Goal: Information Seeking & Learning: Learn about a topic

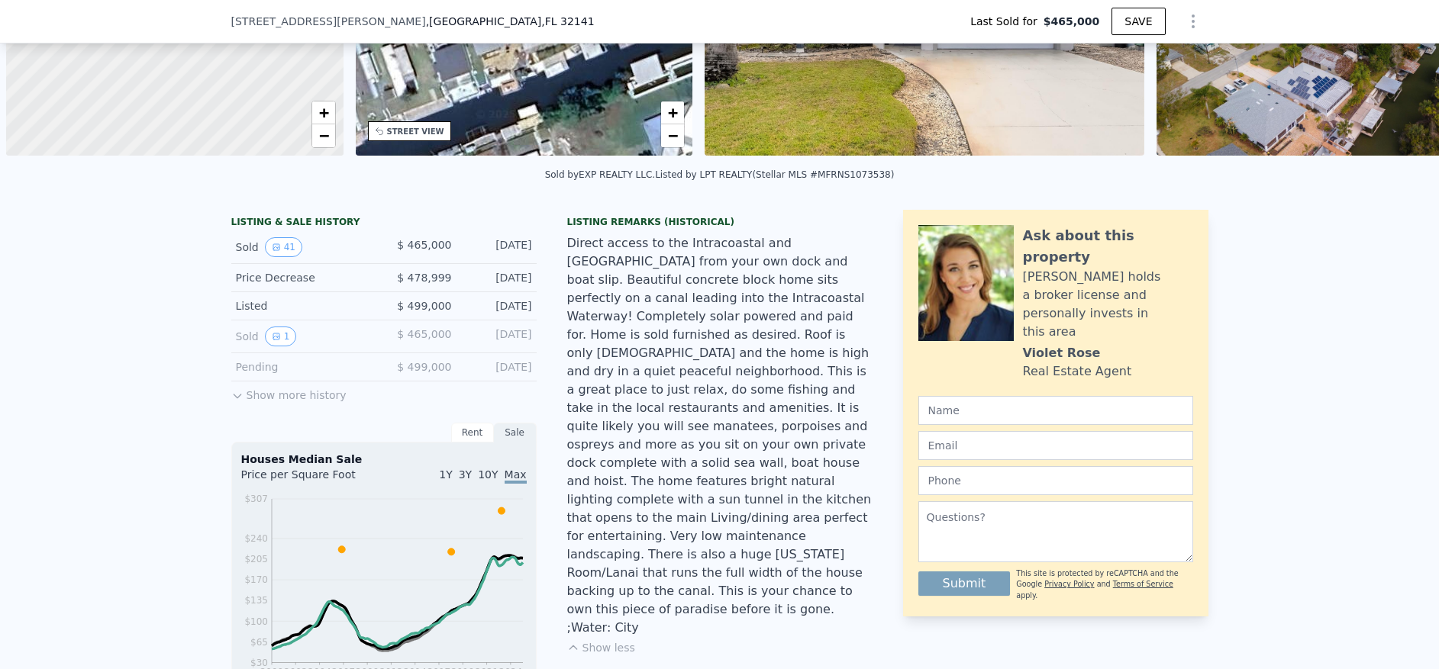
scroll to position [0, 6]
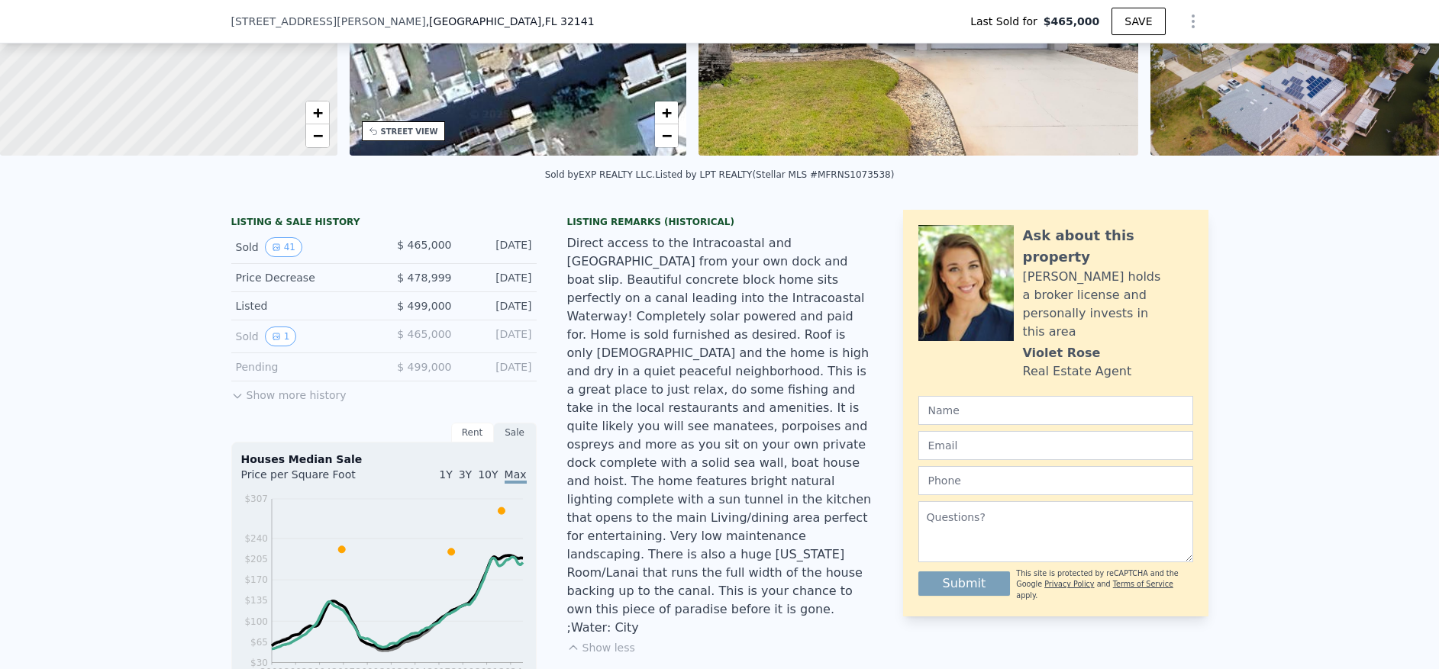
click at [1146, 182] on div "Sold by EXP REALTY LLC . Listed by LPT REALTY (Stellar MLS #MFRNS1073538)" at bounding box center [719, 179] width 1439 height 37
click at [1140, 189] on div "Sold by EXP REALTY LLC . Listed by LPT REALTY (Stellar MLS #MFRNS1073538)" at bounding box center [719, 179] width 1439 height 37
click at [1142, 174] on div "Sold by EXP REALTY LLC . Listed by LPT REALTY (Stellar MLS #MFRNS1073538)" at bounding box center [719, 179] width 1439 height 37
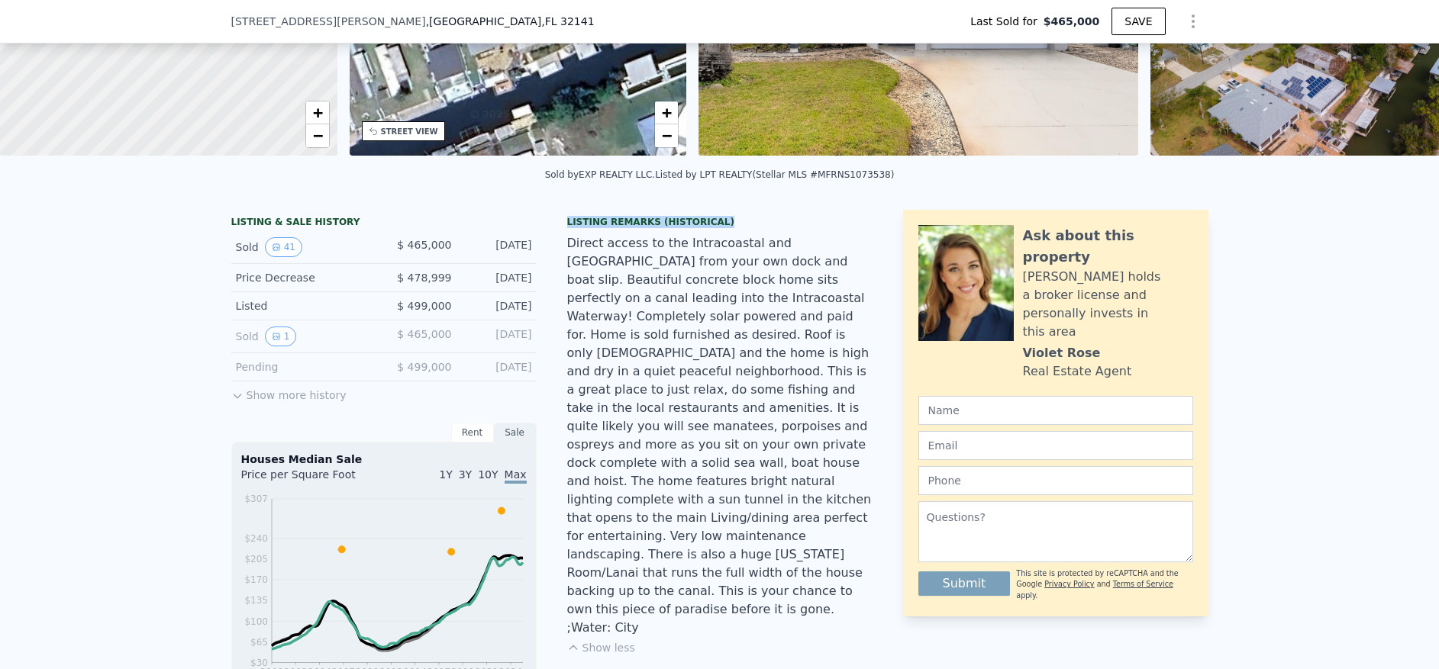
drag, startPoint x: 562, startPoint y: 233, endPoint x: 721, endPoint y: 234, distance: 159.5
click at [721, 228] on div "Listing Remarks (Historical)" at bounding box center [719, 222] width 305 height 12
click at [672, 228] on div "Listing Remarks (Historical)" at bounding box center [719, 222] width 305 height 12
drag, startPoint x: 561, startPoint y: 231, endPoint x: 724, endPoint y: 233, distance: 162.6
click at [724, 228] on div "Listing Remarks (Historical)" at bounding box center [719, 222] width 305 height 12
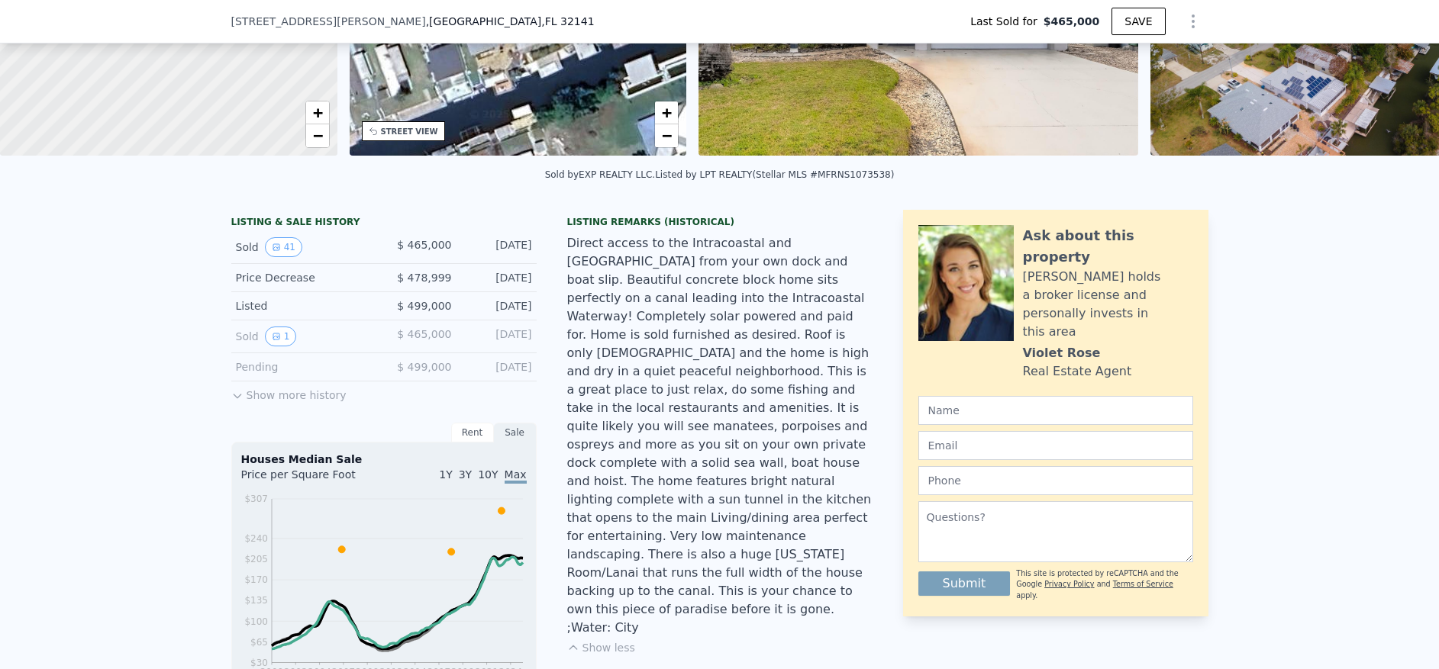
click at [709, 252] on div "Direct access to the Intracoastal and [GEOGRAPHIC_DATA] from your own dock and …" at bounding box center [719, 435] width 305 height 403
click at [756, 257] on div "Direct access to the Intracoastal and [GEOGRAPHIC_DATA] from your own dock and …" at bounding box center [719, 435] width 305 height 403
click at [568, 228] on div "Listing Remarks (Historical)" at bounding box center [719, 222] width 305 height 12
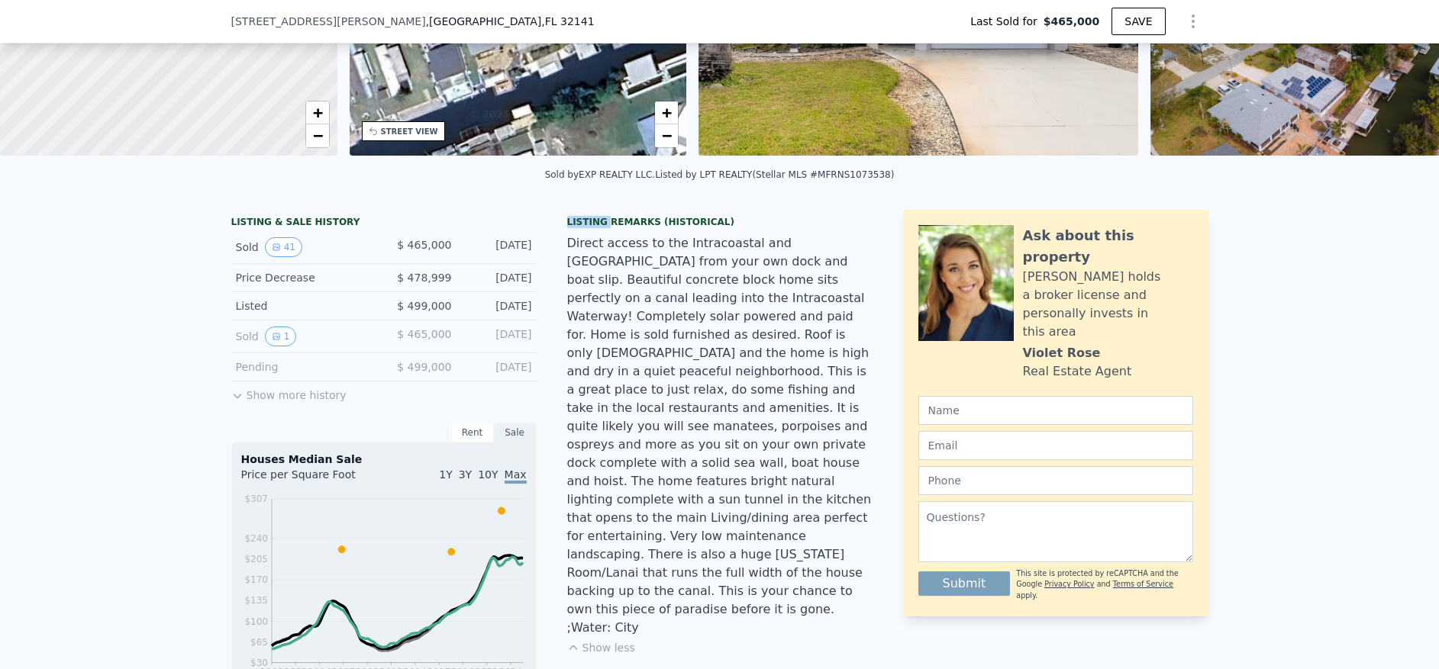
click at [567, 228] on div "Listing Remarks (Historical)" at bounding box center [719, 222] width 305 height 12
click at [615, 228] on div "Listing Remarks (Historical)" at bounding box center [719, 222] width 305 height 12
click at [678, 228] on div "Listing Remarks (Historical)" at bounding box center [719, 222] width 305 height 12
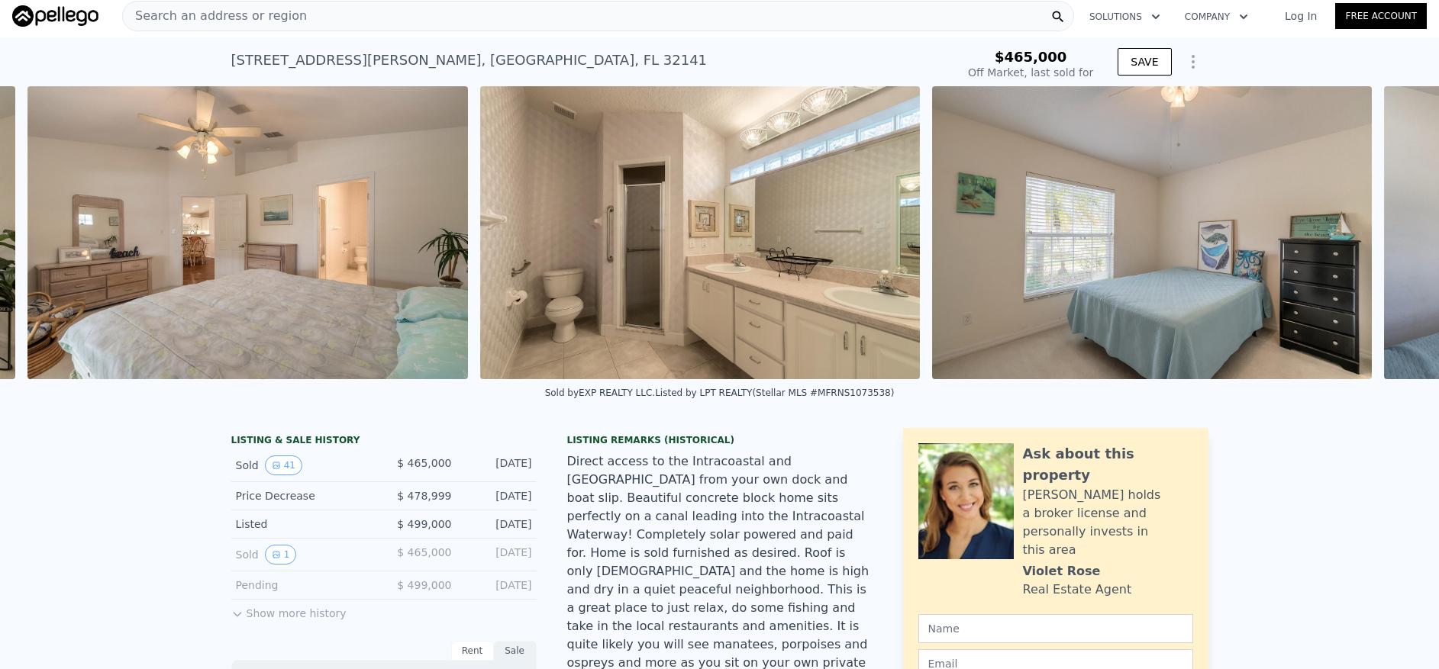
scroll to position [0, 7382]
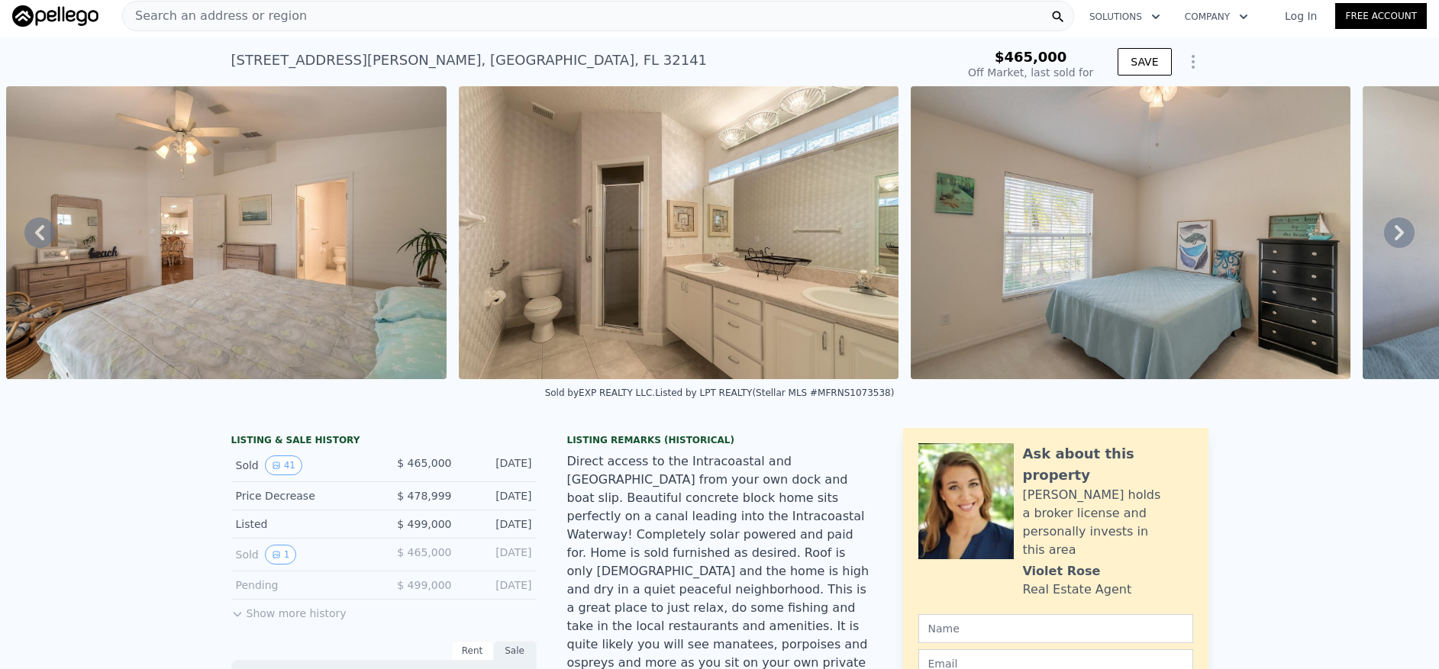
click at [1394, 238] on icon at bounding box center [1398, 232] width 9 height 15
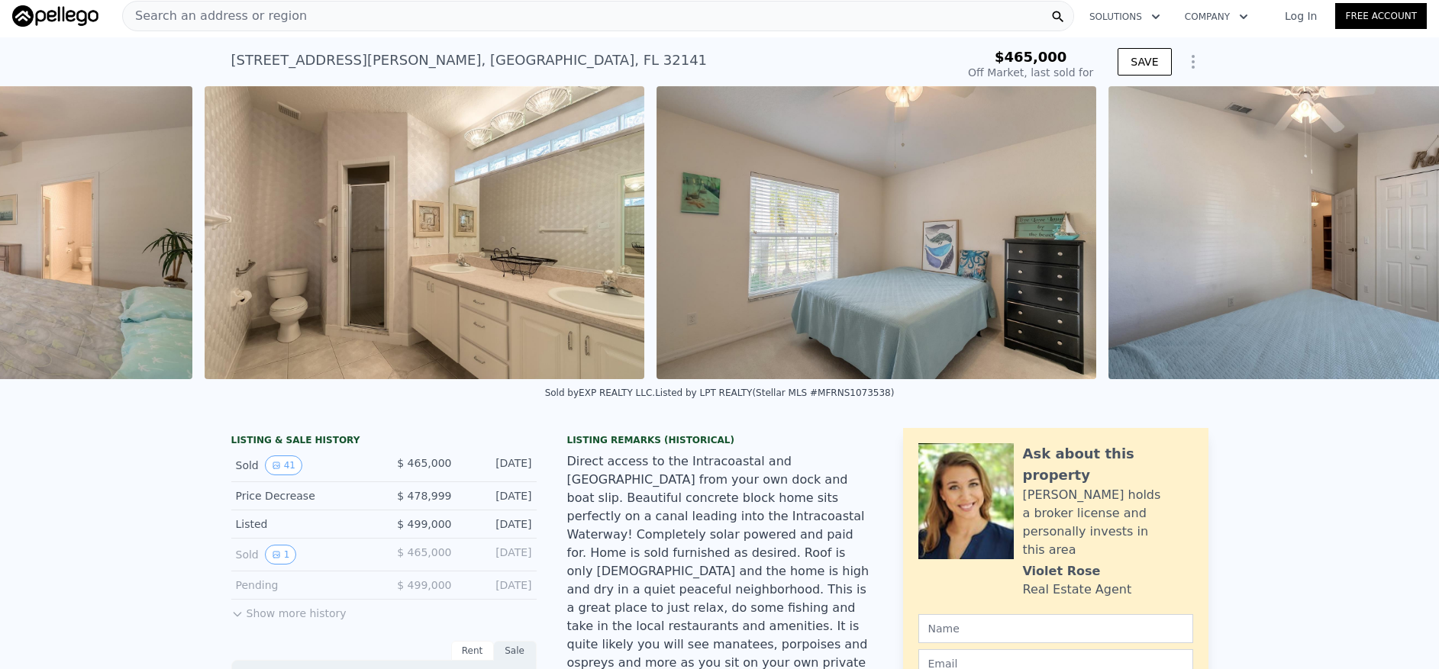
scroll to position [0, 7835]
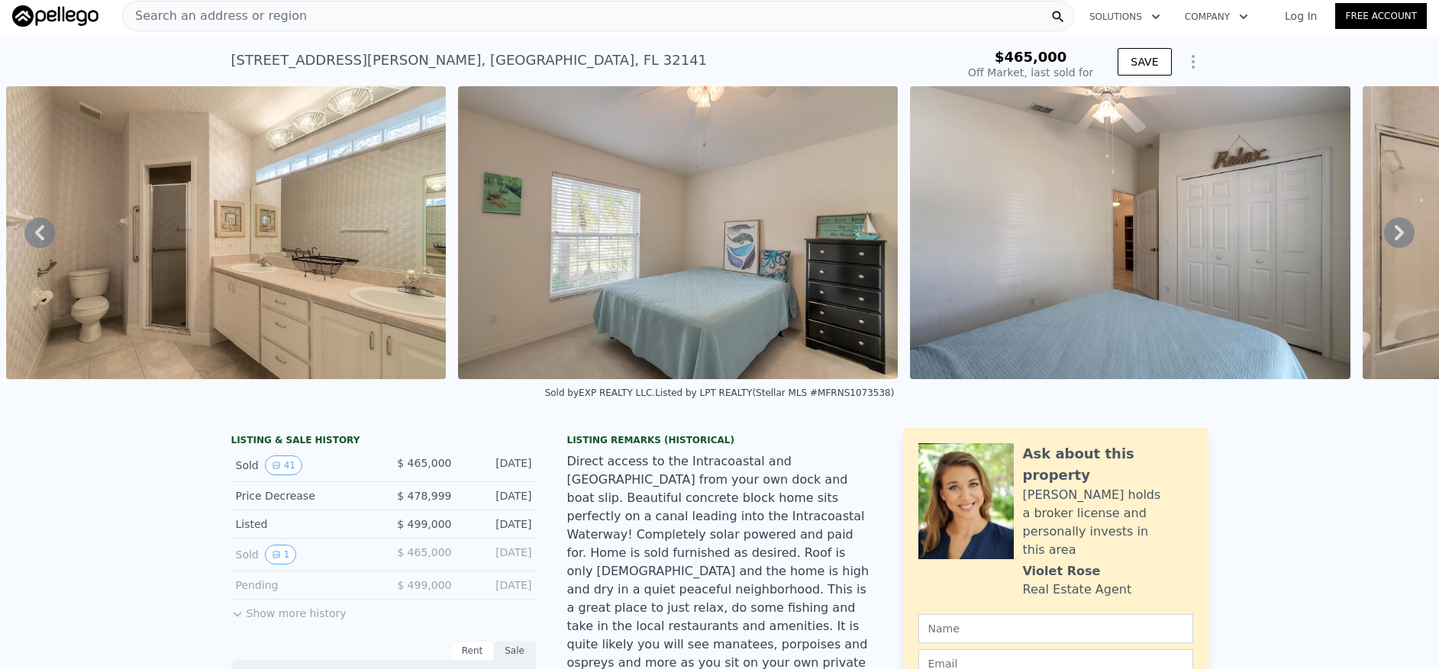
click at [1394, 240] on icon at bounding box center [1398, 232] width 9 height 15
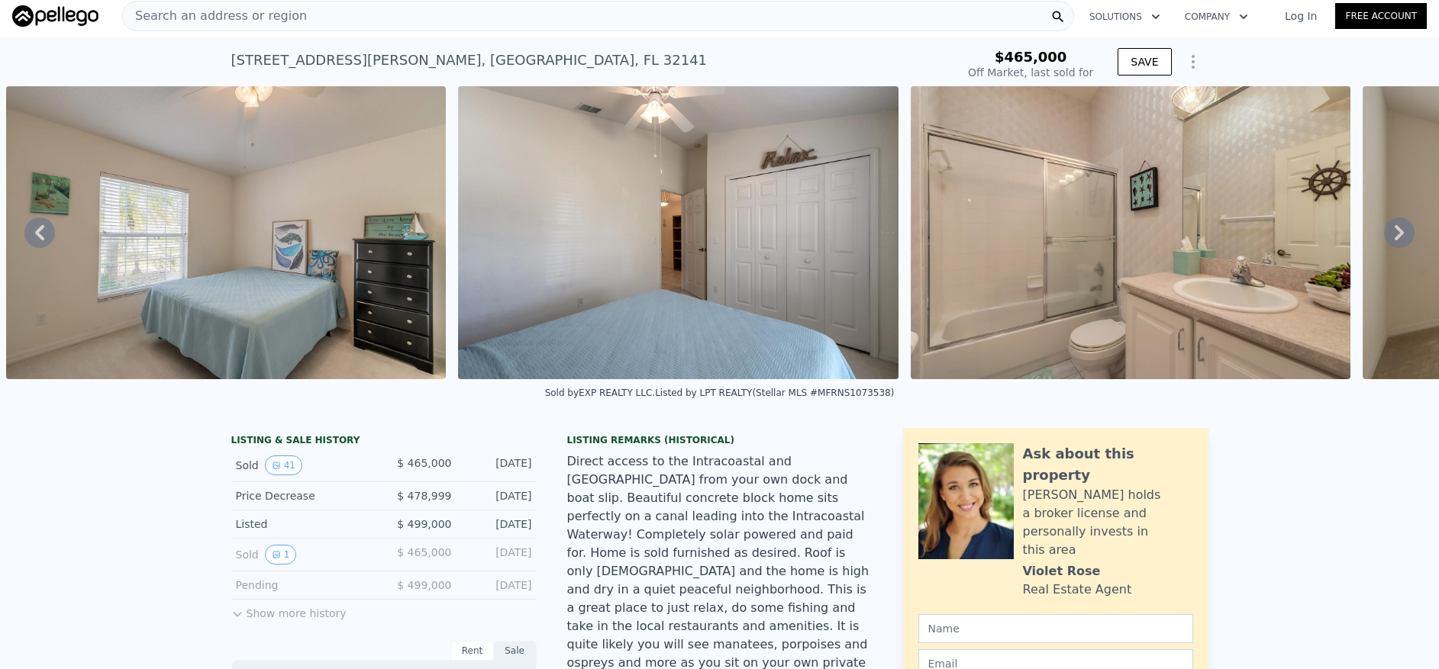
click at [1384, 240] on icon at bounding box center [1399, 233] width 31 height 31
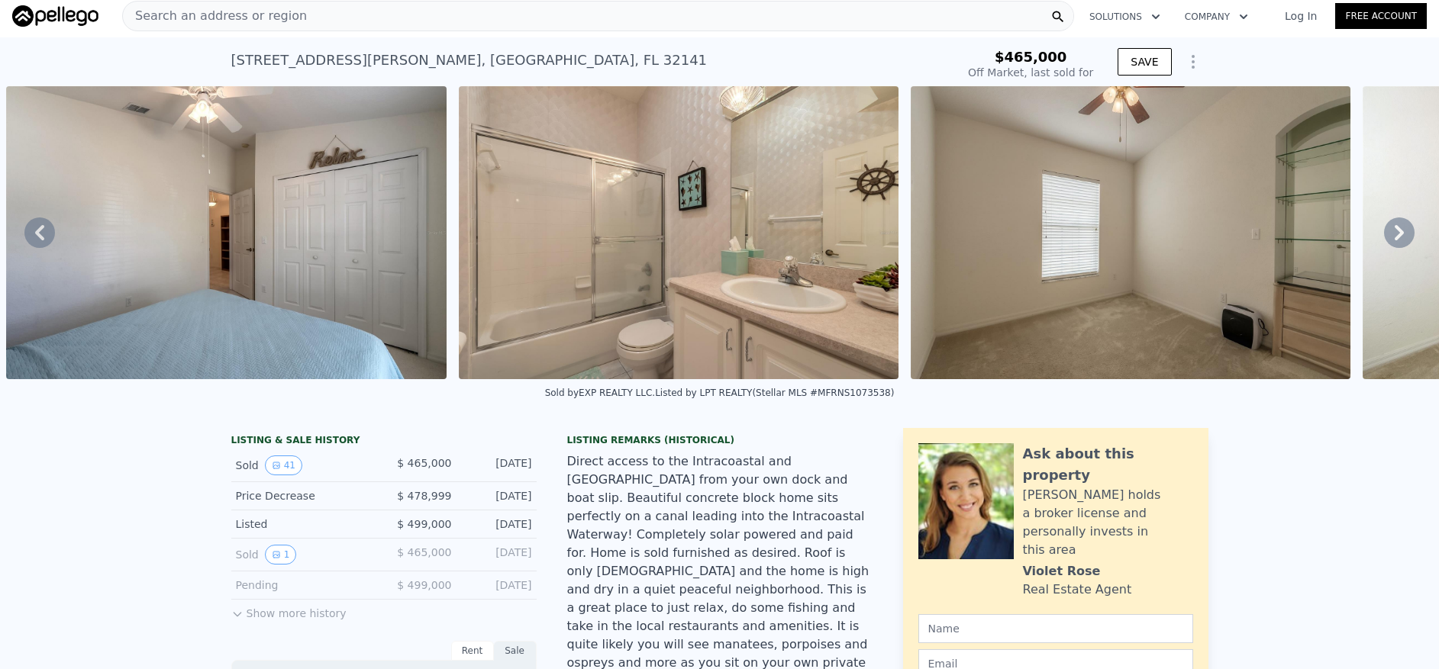
click at [1384, 240] on icon at bounding box center [1399, 233] width 31 height 31
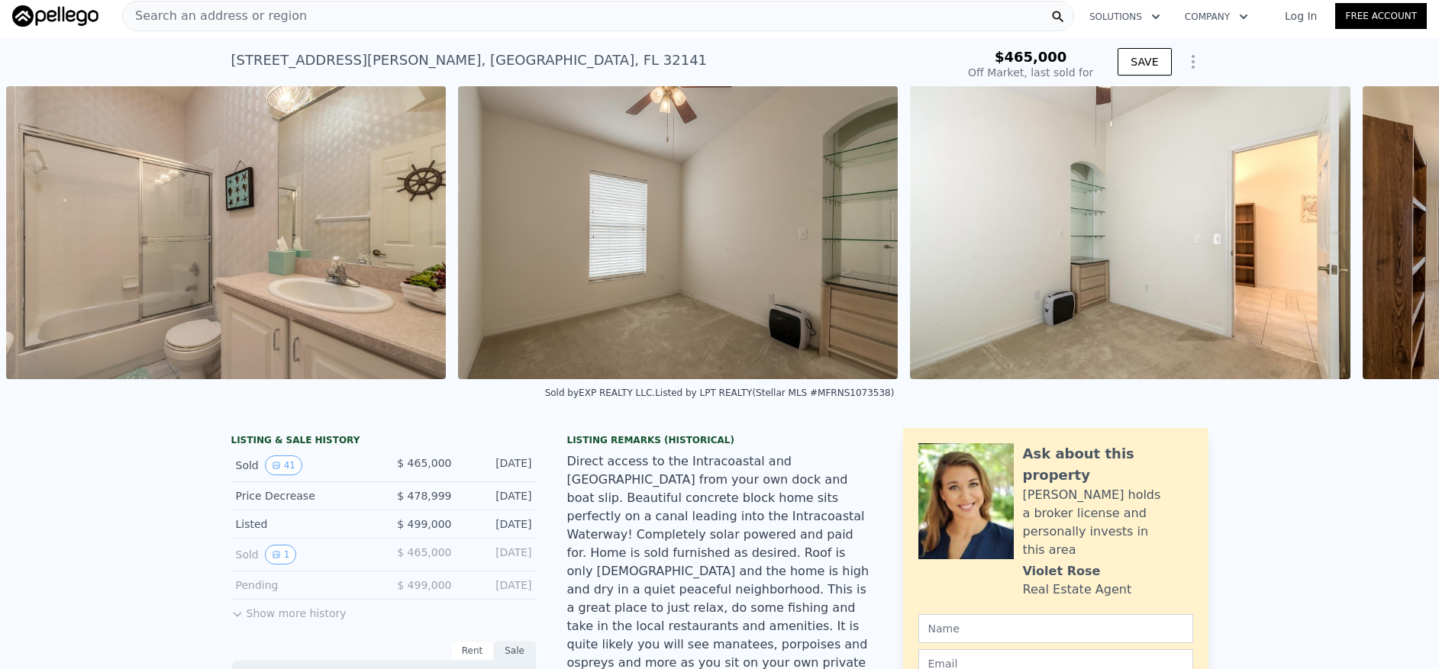
click at [1381, 240] on div "• + − • + − STREET VIEW Loading... SATELLITE VIEW" at bounding box center [719, 232] width 1439 height 293
click at [1384, 240] on icon at bounding box center [1399, 233] width 31 height 31
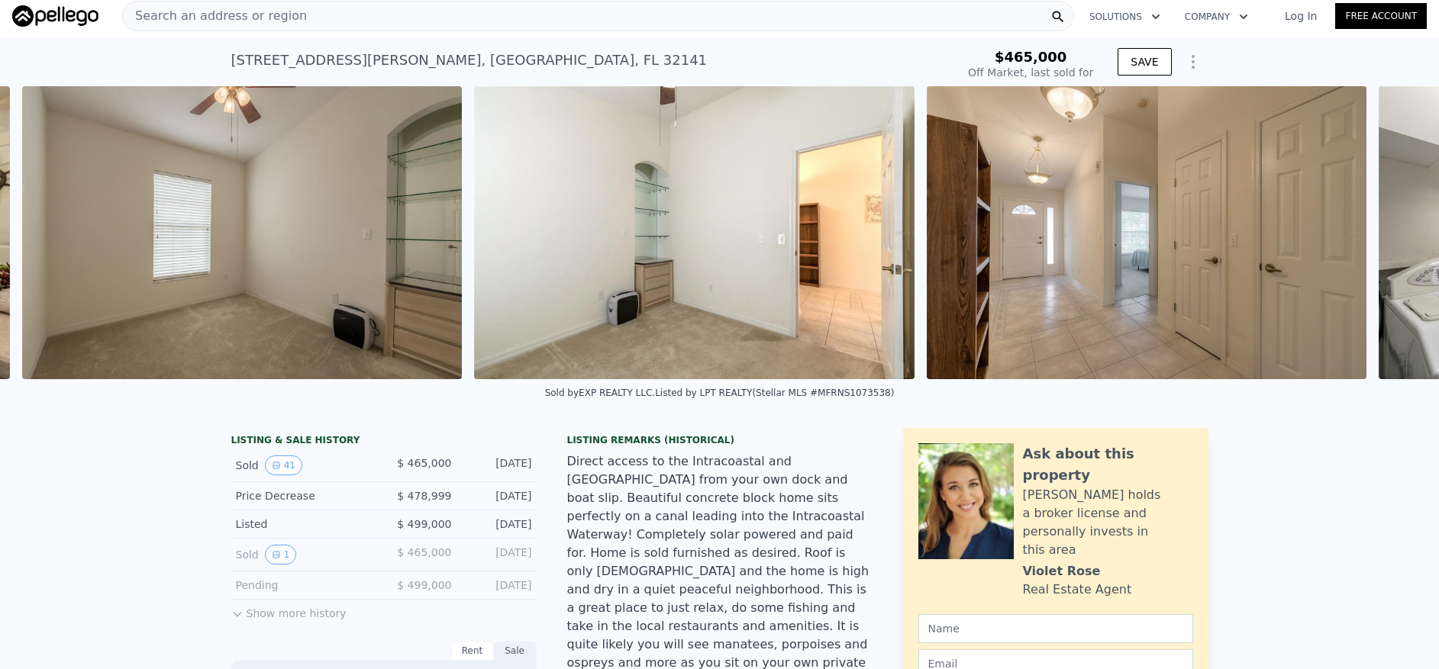
scroll to position [0, 9643]
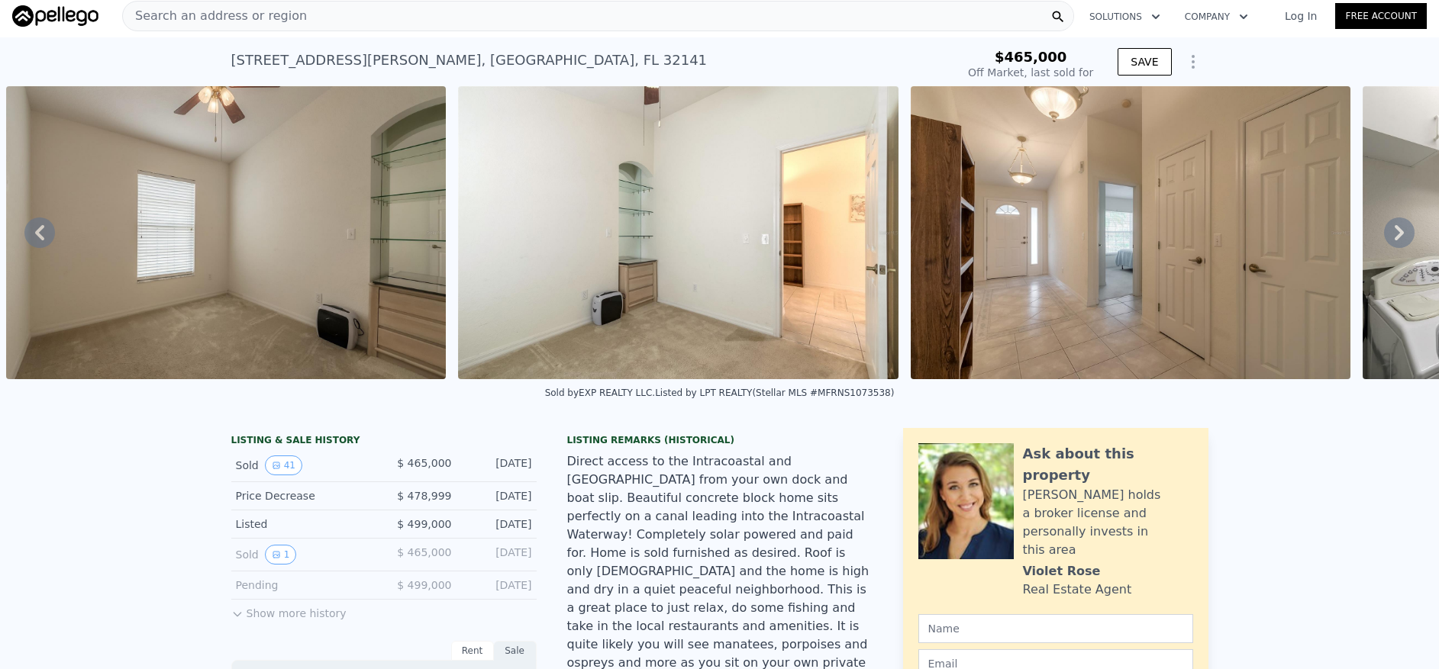
click at [1391, 236] on icon at bounding box center [1399, 233] width 31 height 31
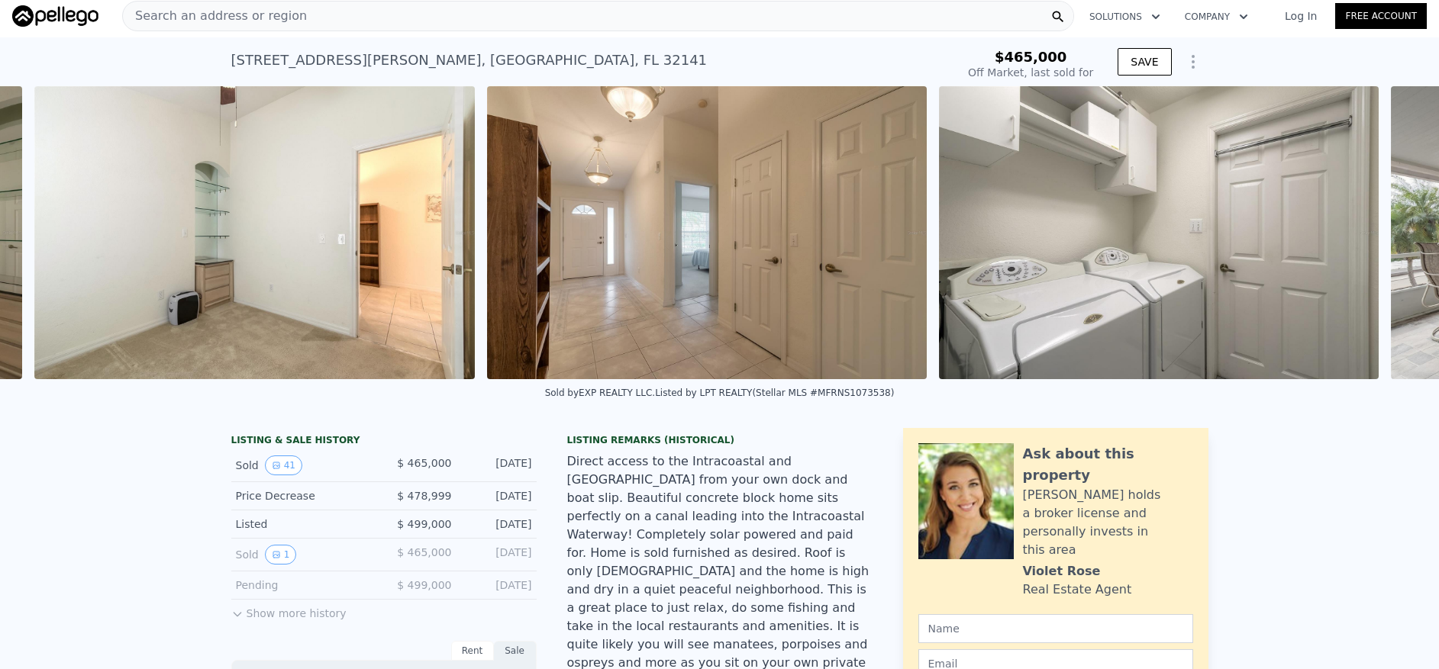
scroll to position [0, 10095]
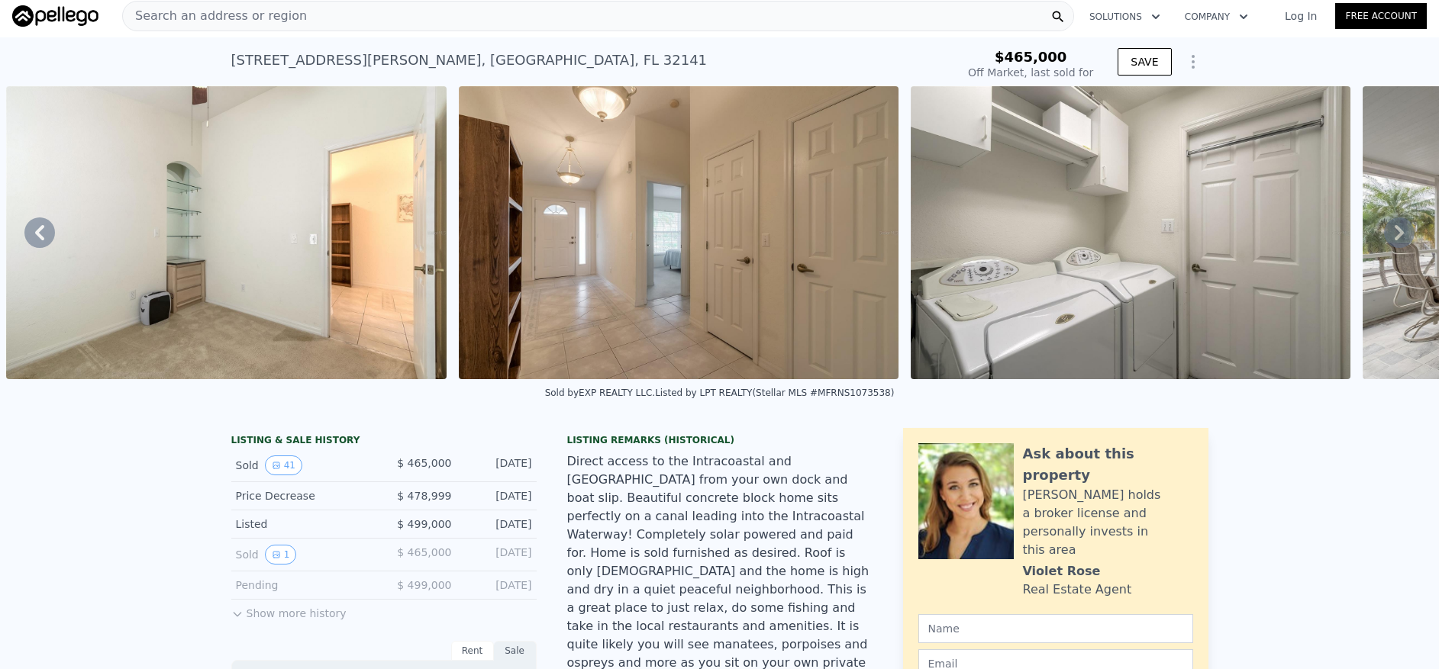
click at [1384, 236] on icon at bounding box center [1399, 233] width 31 height 31
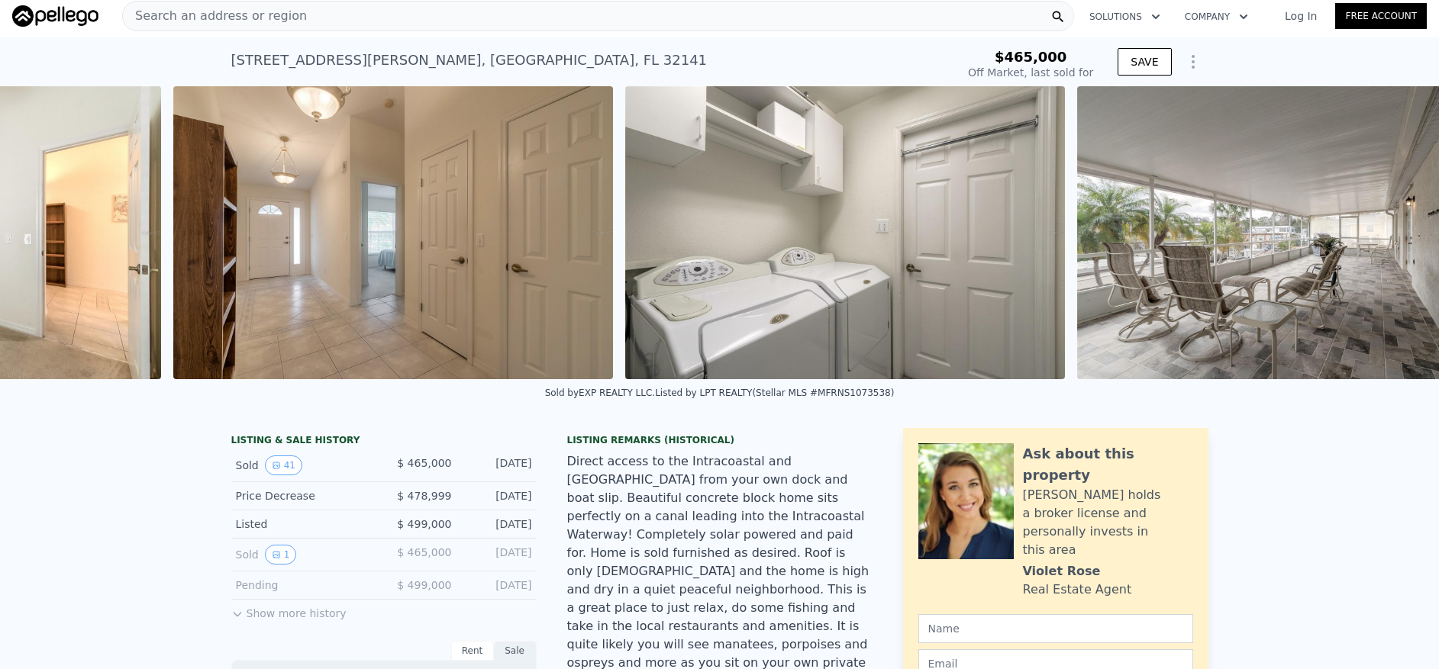
scroll to position [0, 10547]
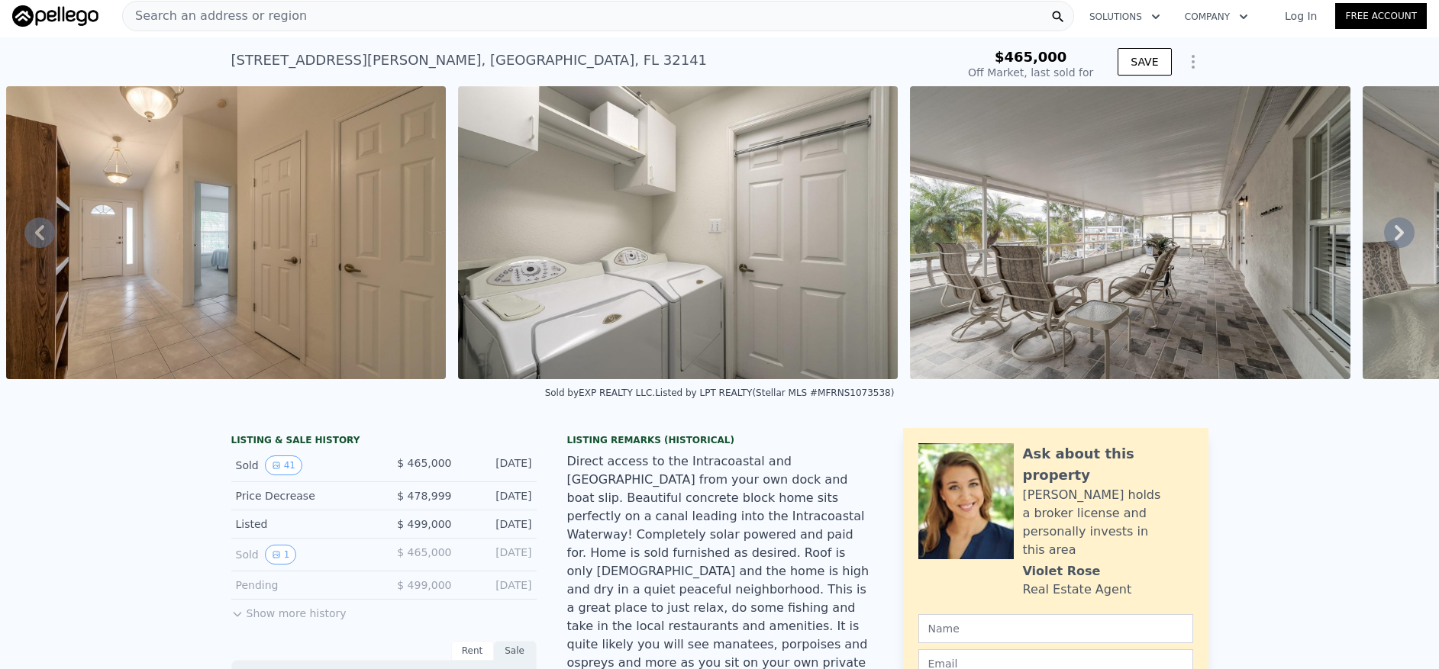
click at [1394, 234] on icon at bounding box center [1398, 232] width 9 height 15
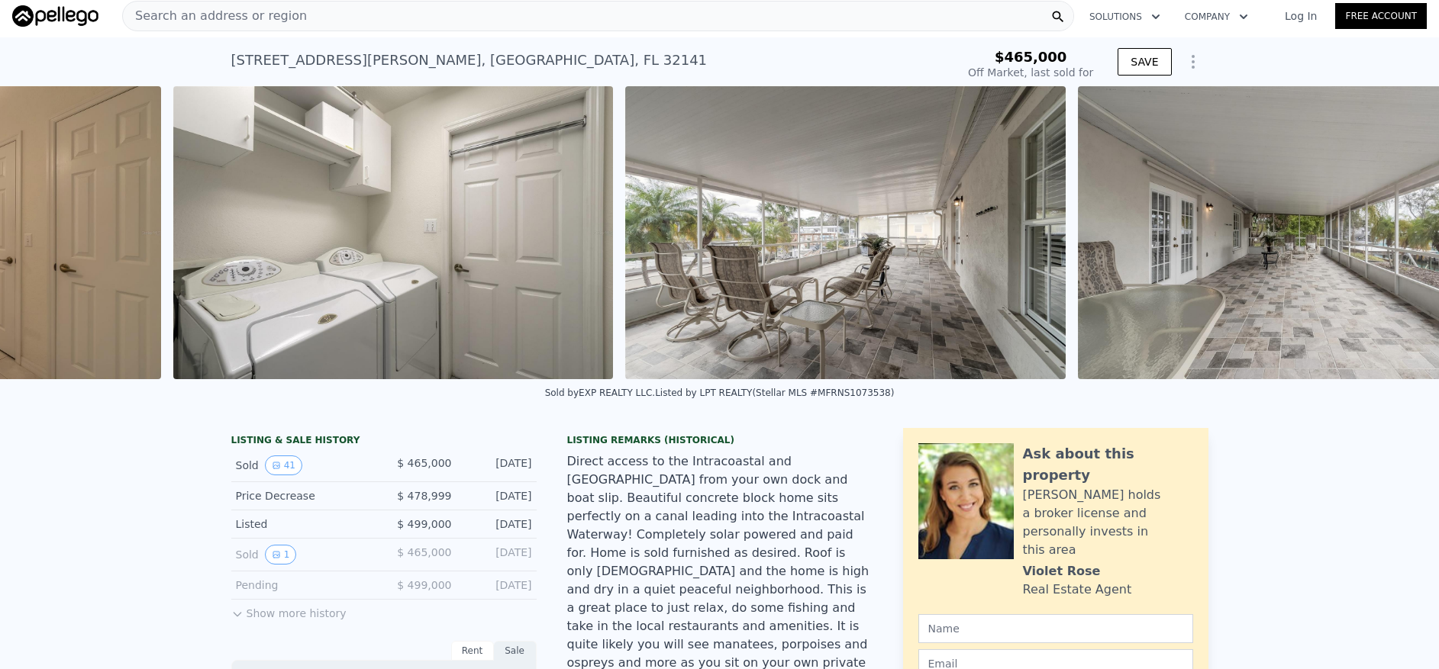
scroll to position [0, 10999]
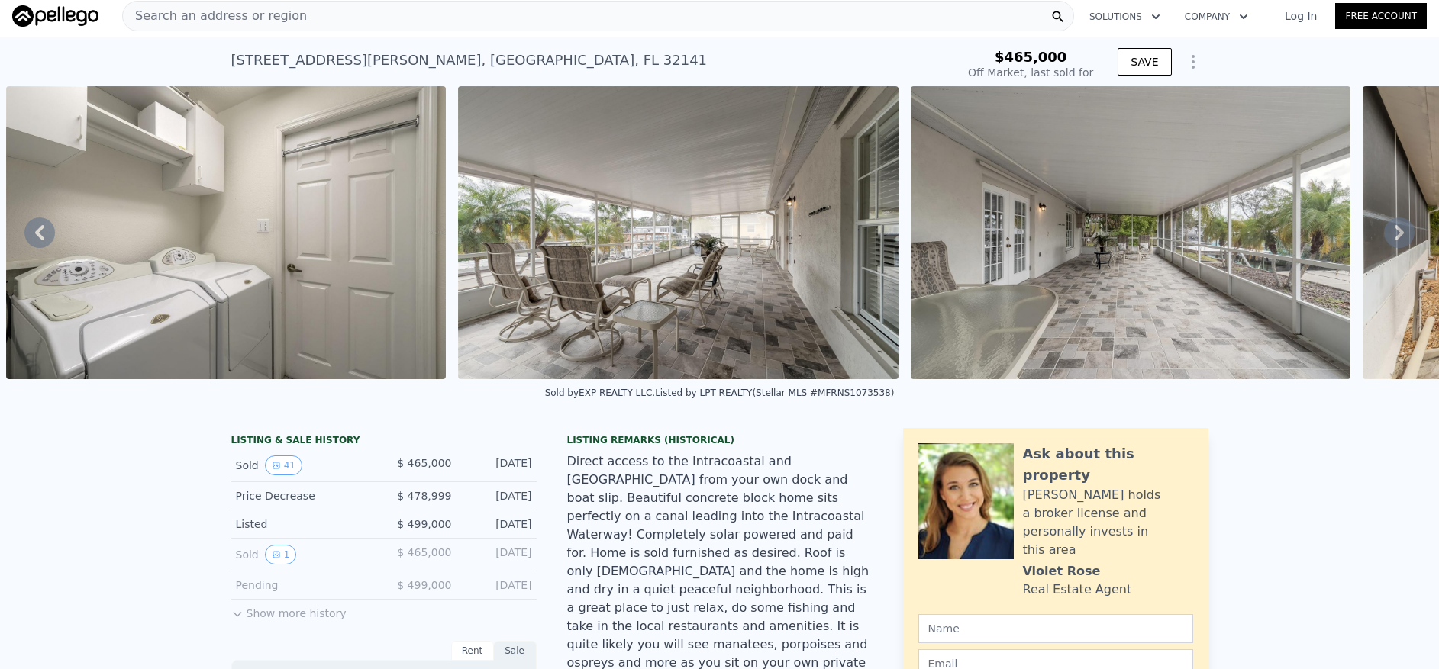
click at [1393, 237] on icon at bounding box center [1399, 233] width 31 height 31
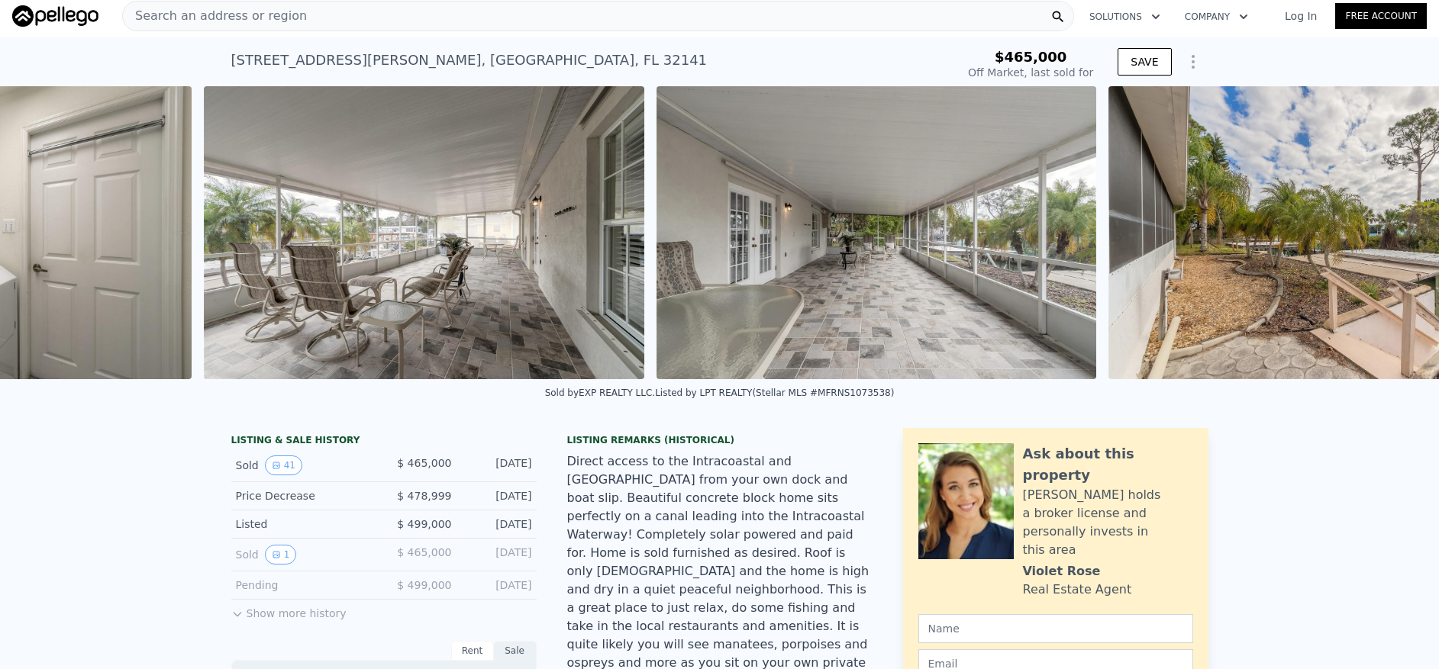
scroll to position [0, 11451]
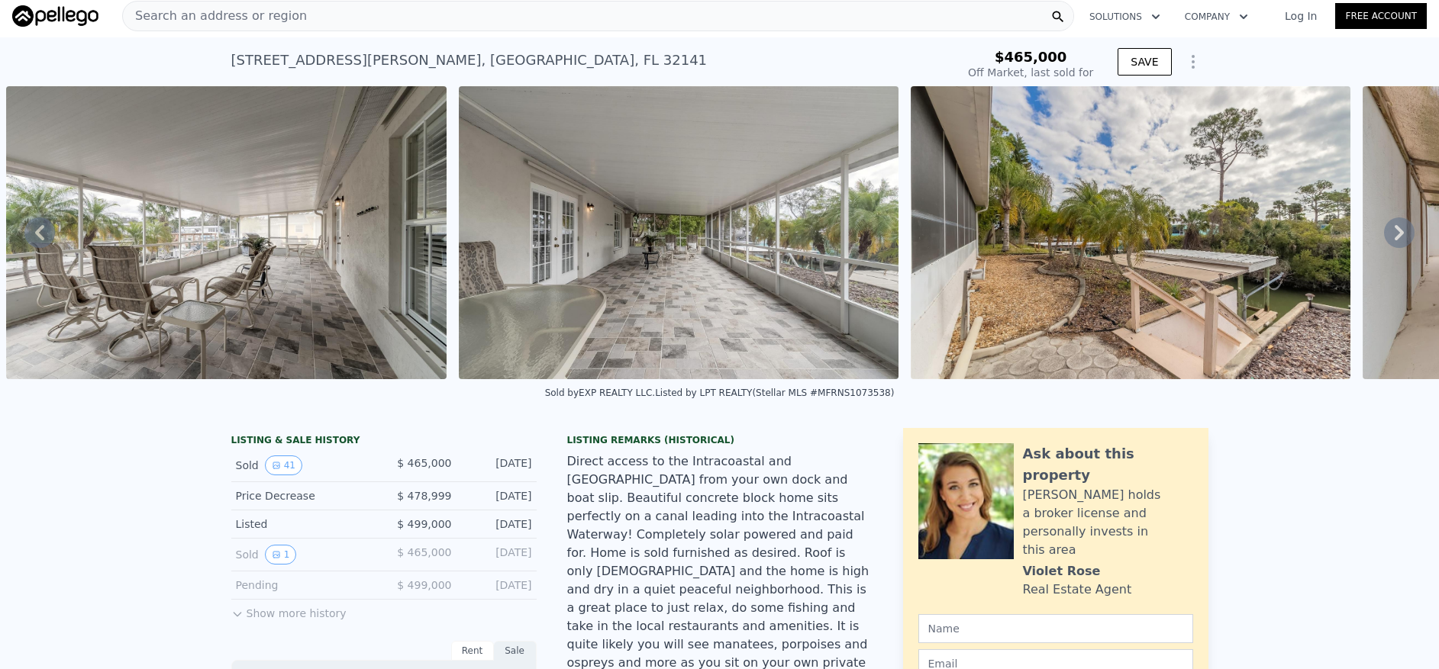
click at [1394, 236] on icon at bounding box center [1398, 232] width 9 height 15
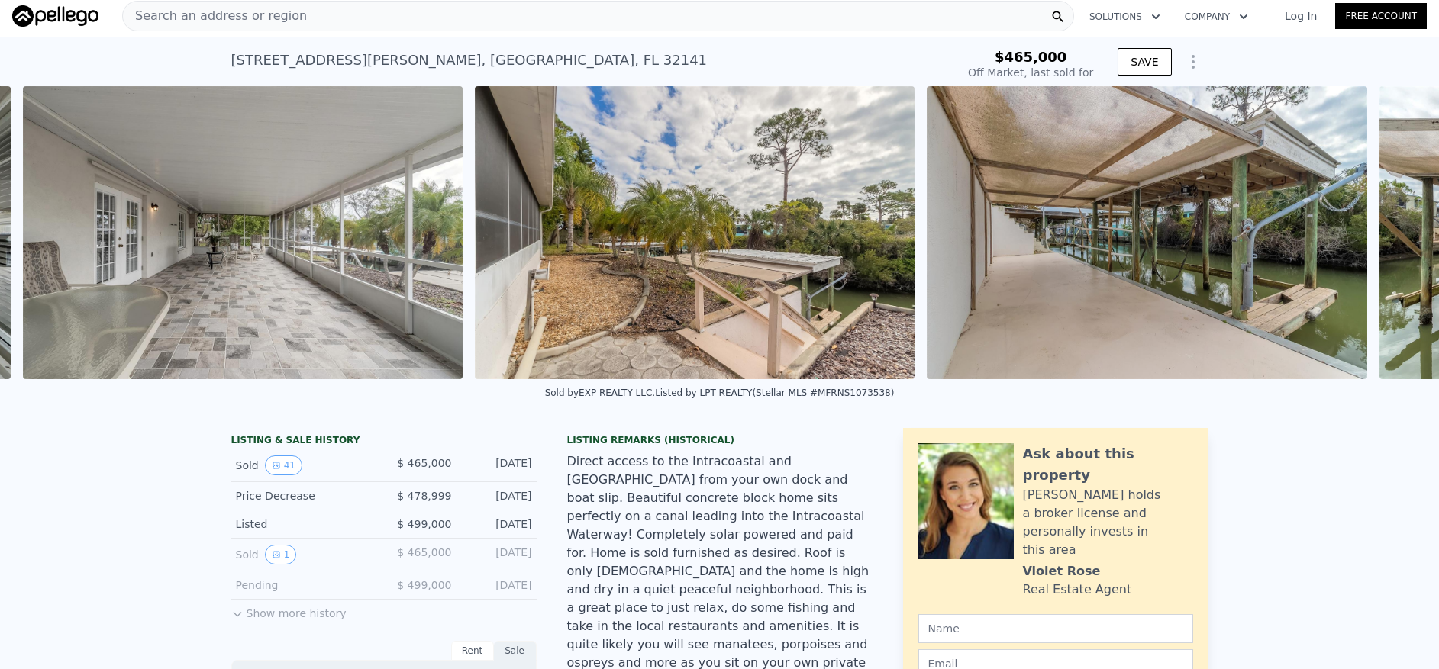
scroll to position [0, 11903]
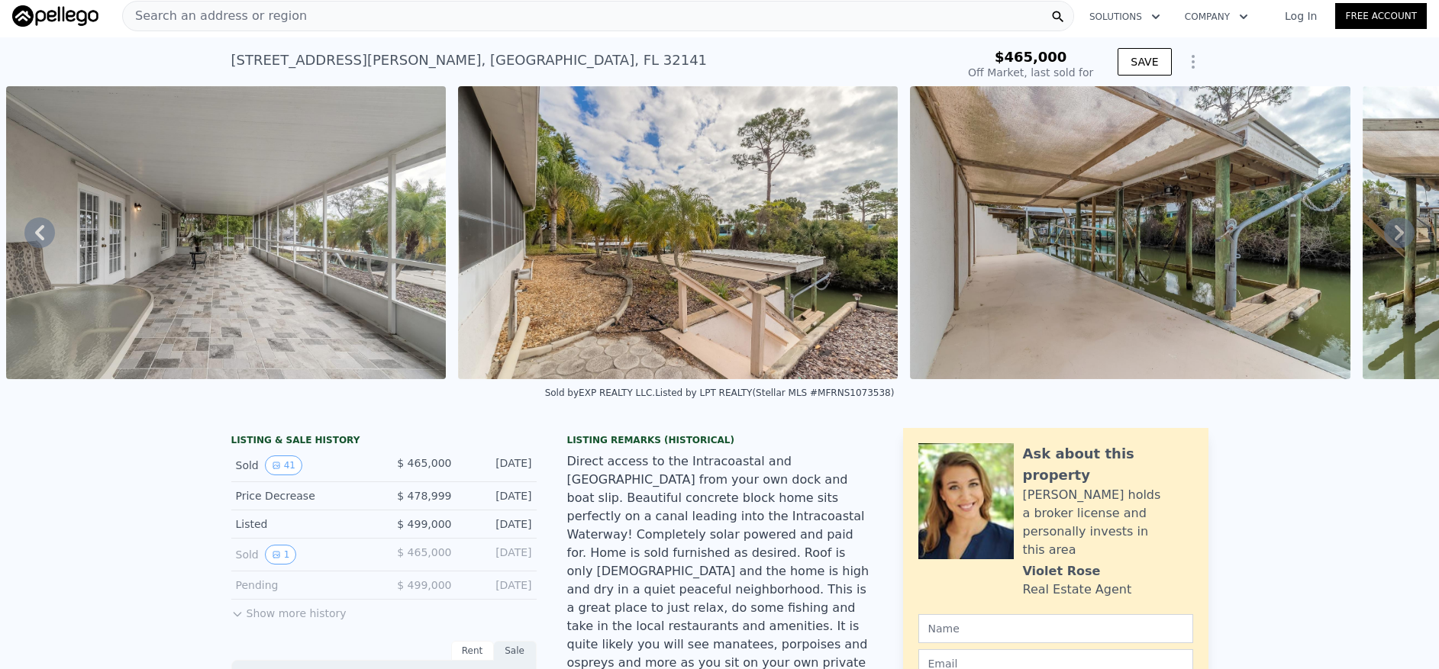
click at [1394, 234] on icon at bounding box center [1398, 232] width 9 height 15
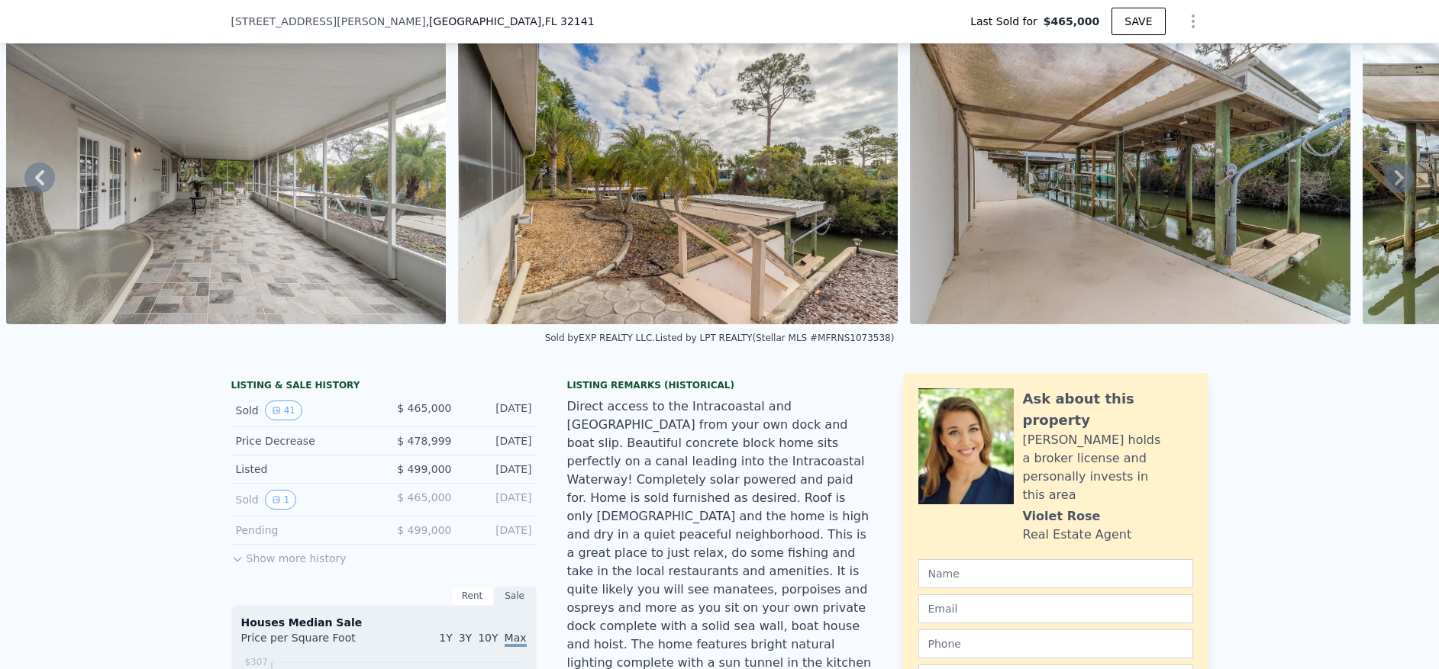
scroll to position [76, 0]
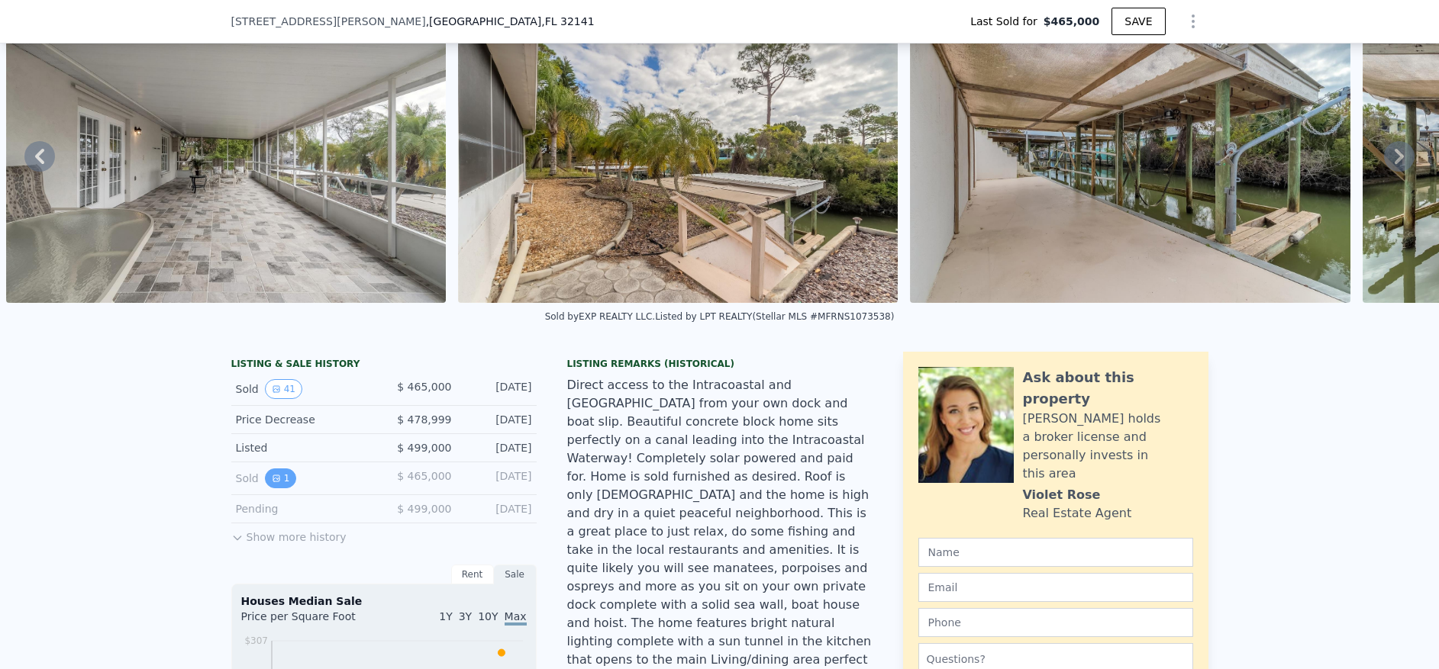
click at [273, 482] on icon "View historical data" at bounding box center [276, 478] width 6 height 6
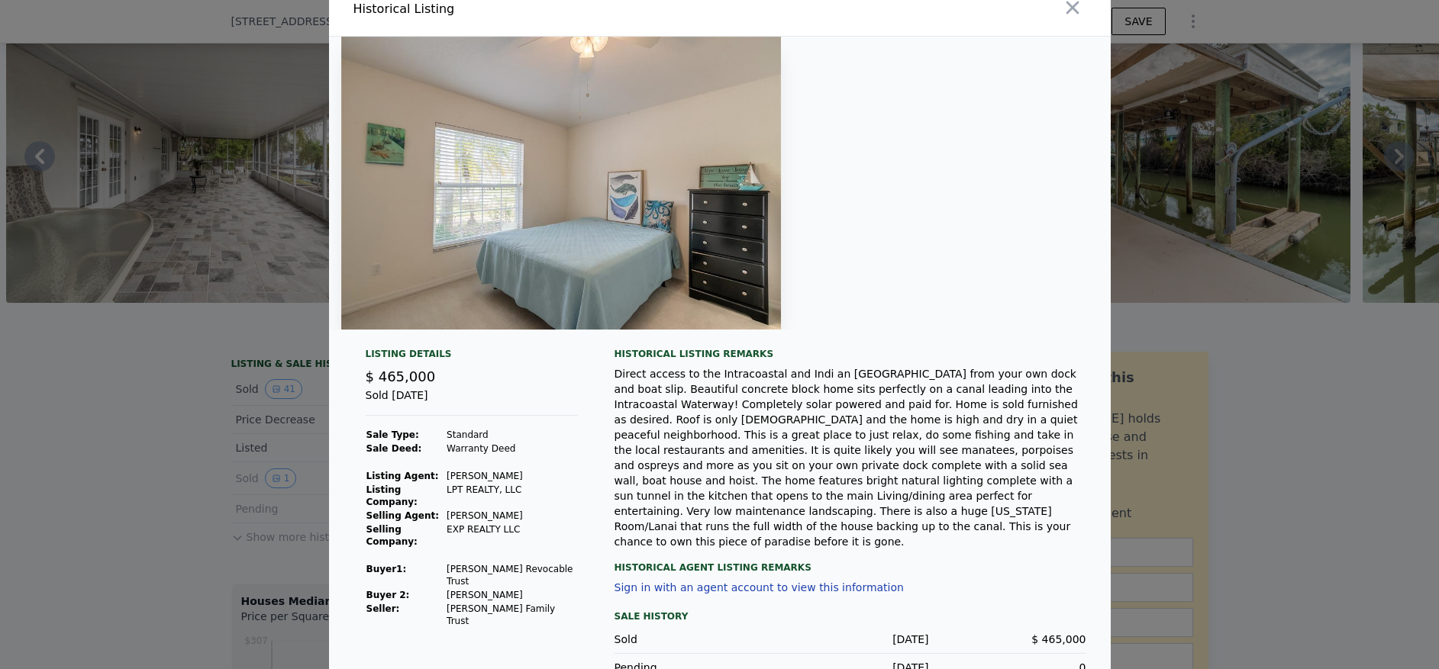
scroll to position [0, 0]
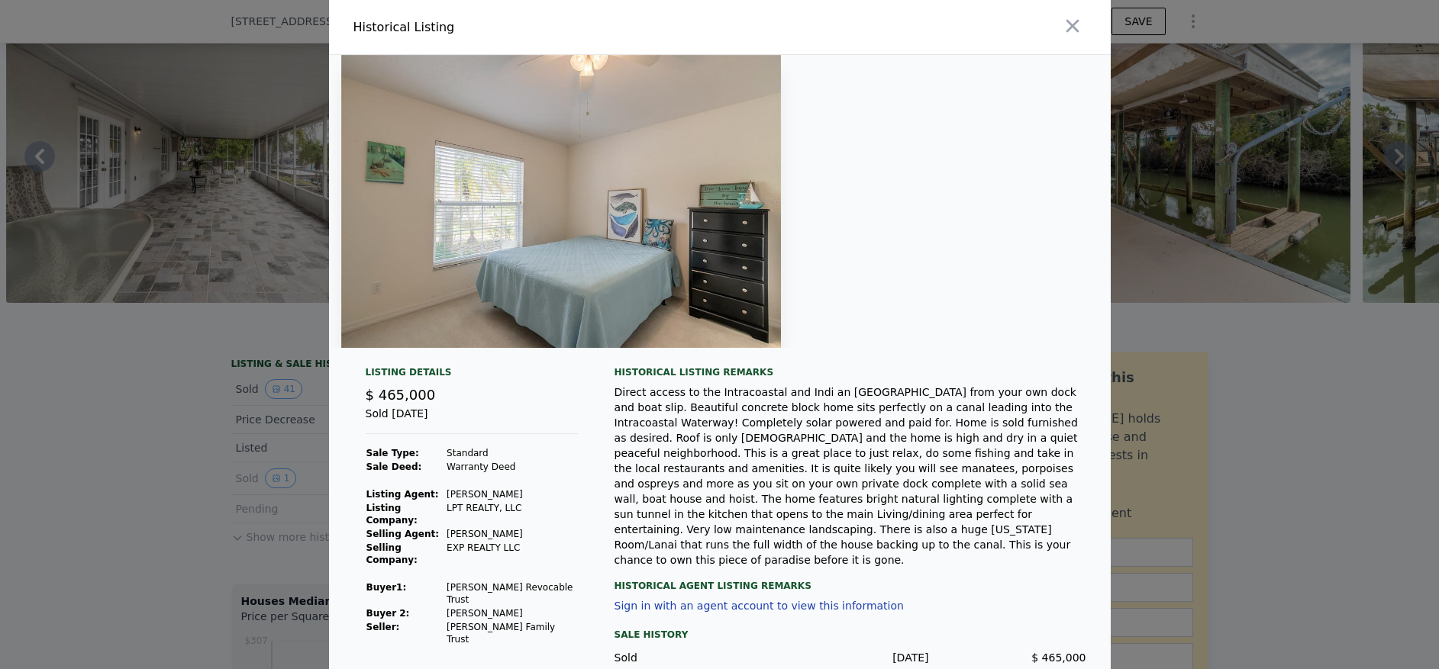
click at [1069, 27] on icon "button" at bounding box center [1072, 25] width 21 height 21
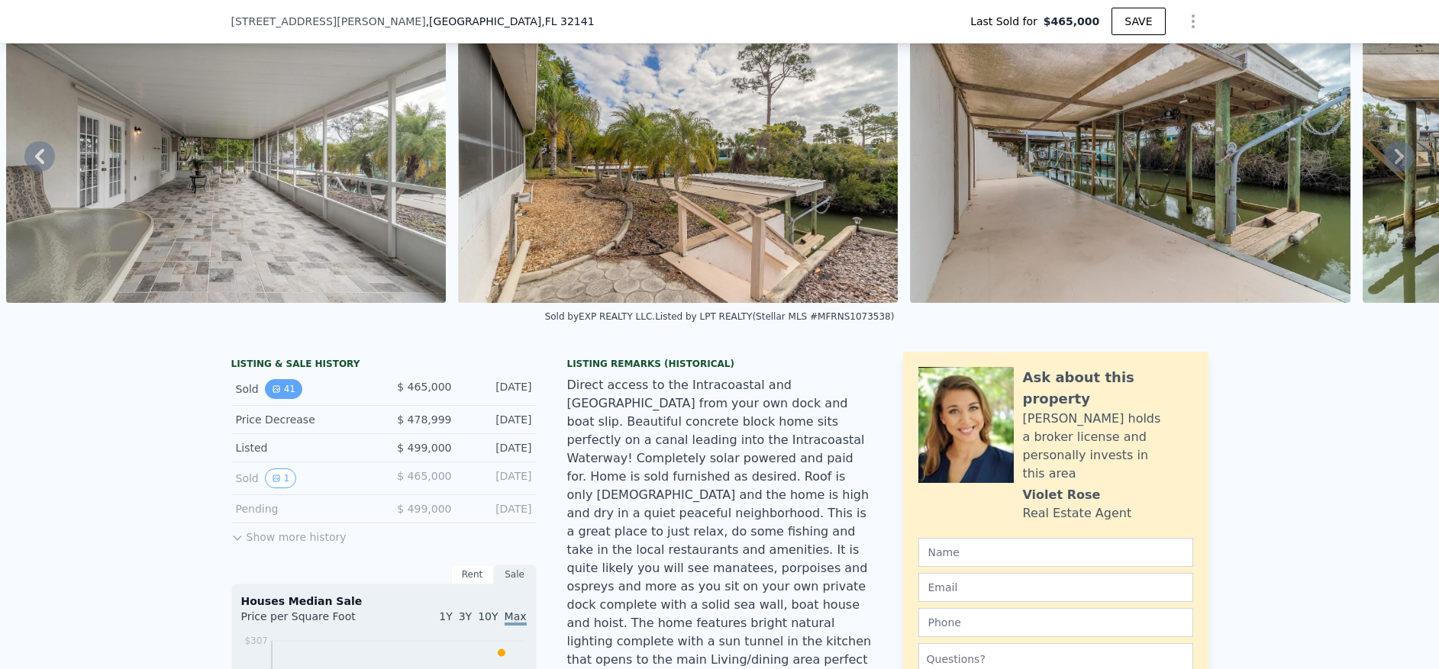
click at [282, 399] on button "41" at bounding box center [283, 389] width 37 height 20
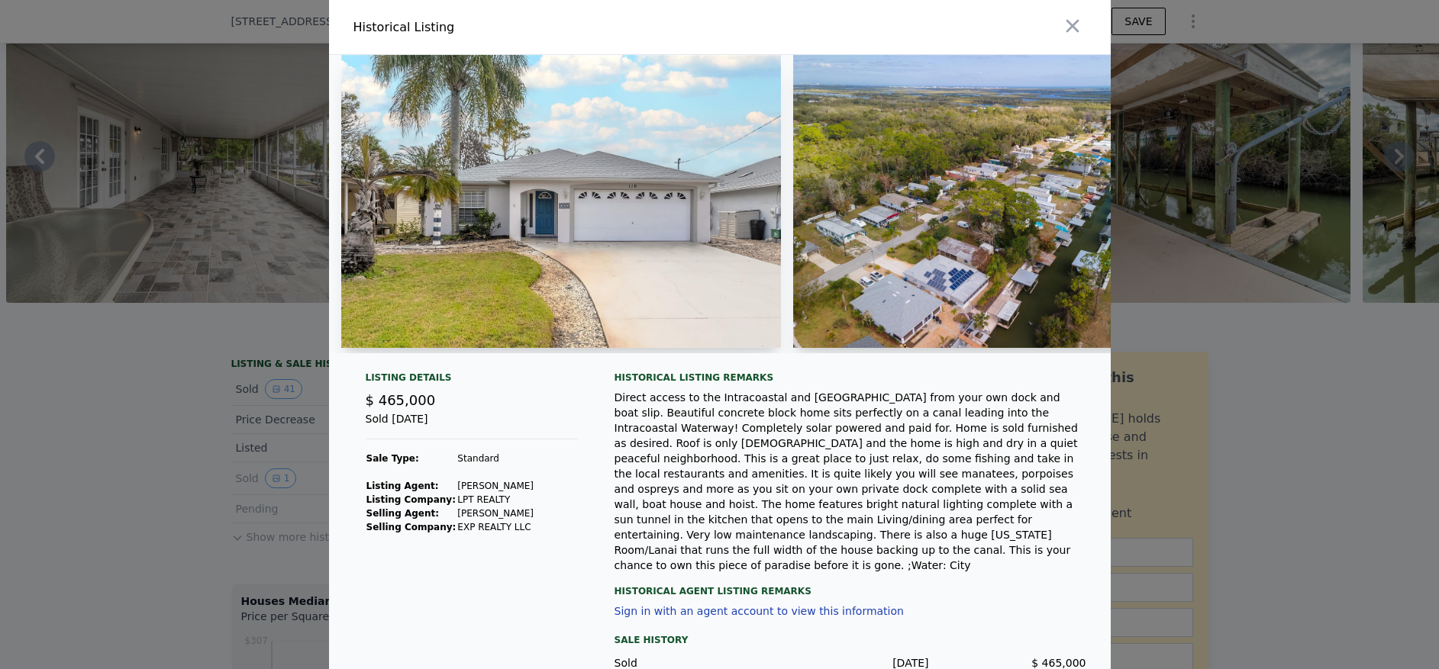
click at [133, 434] on div at bounding box center [719, 334] width 1439 height 669
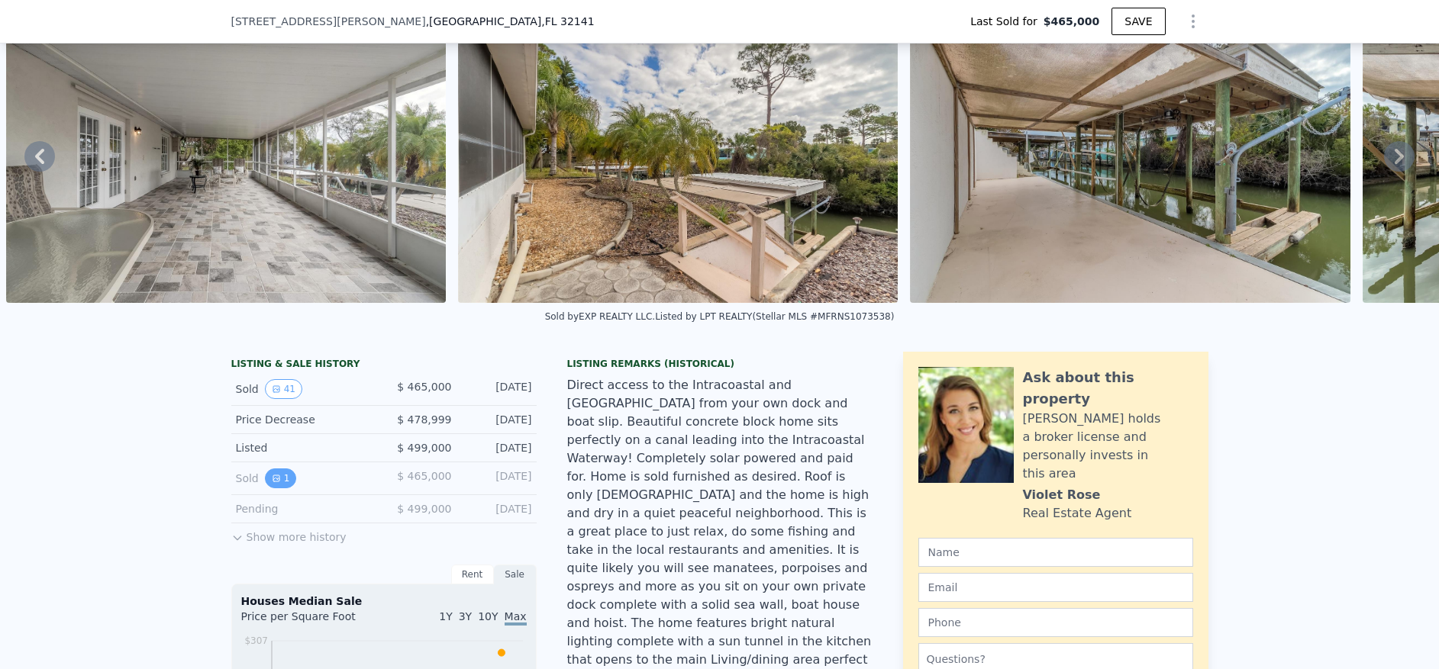
click at [272, 483] on icon "View historical data" at bounding box center [276, 478] width 9 height 9
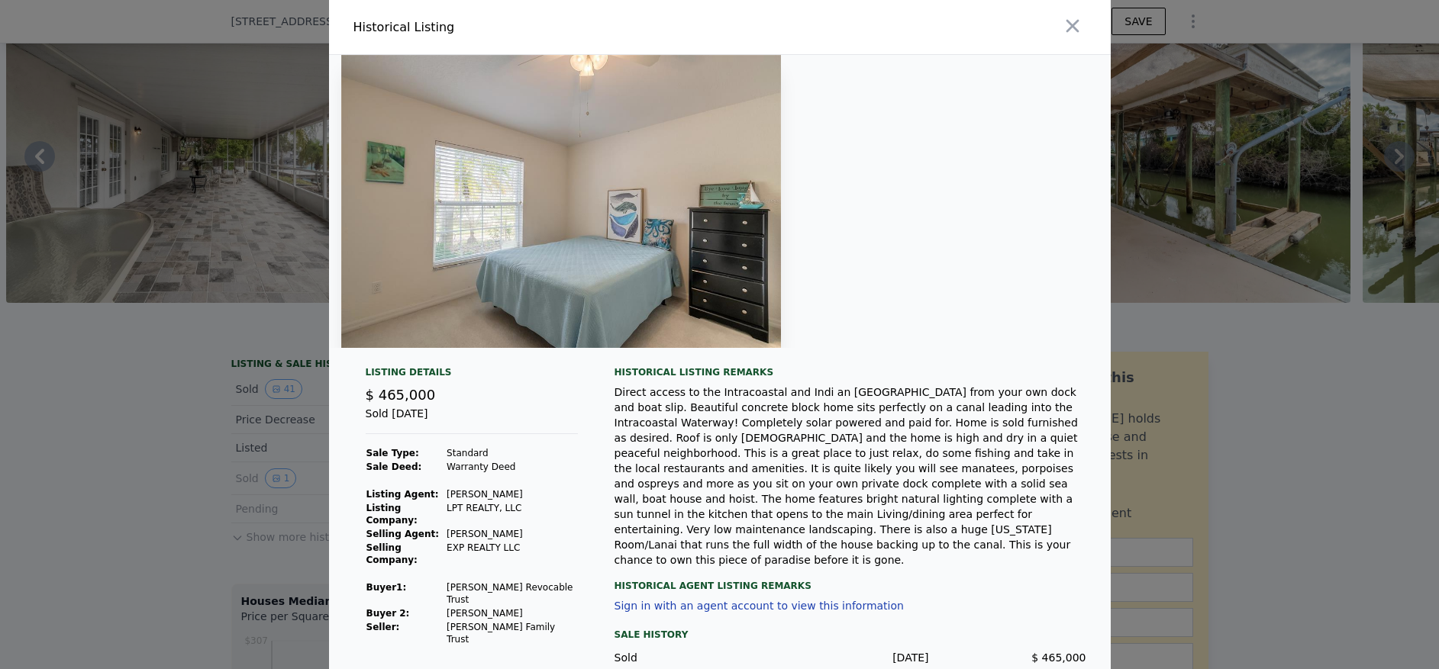
click at [43, 453] on div at bounding box center [719, 334] width 1439 height 669
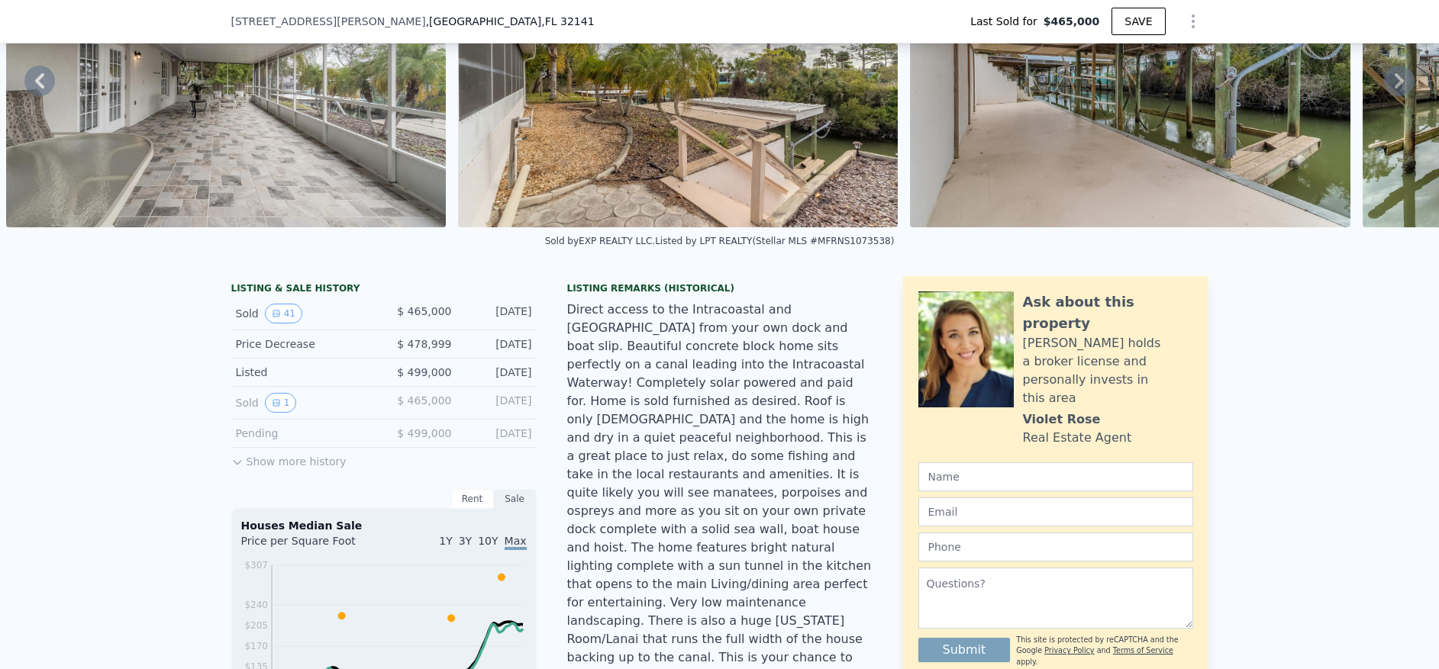
scroll to position [153, 0]
click at [274, 469] on button "Show more history" at bounding box center [288, 457] width 115 height 21
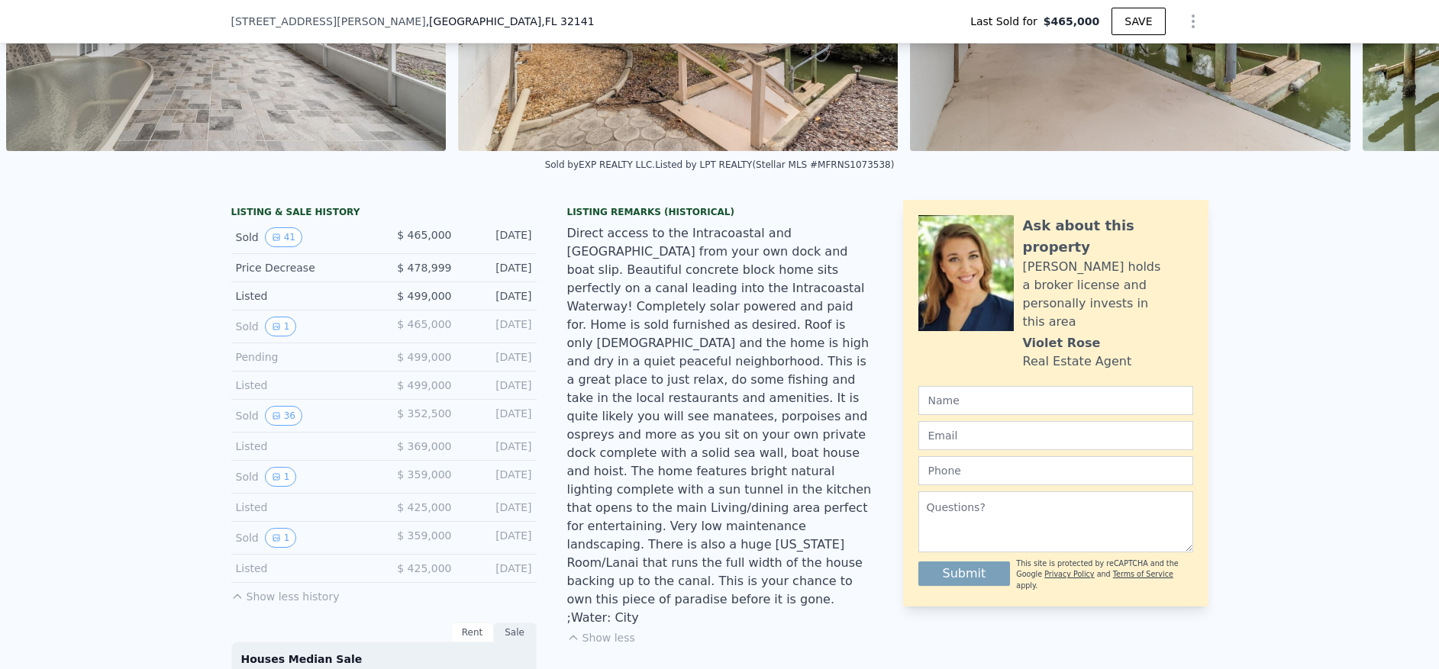
scroll to position [229, 0]
click at [276, 425] on button "36" at bounding box center [283, 415] width 37 height 20
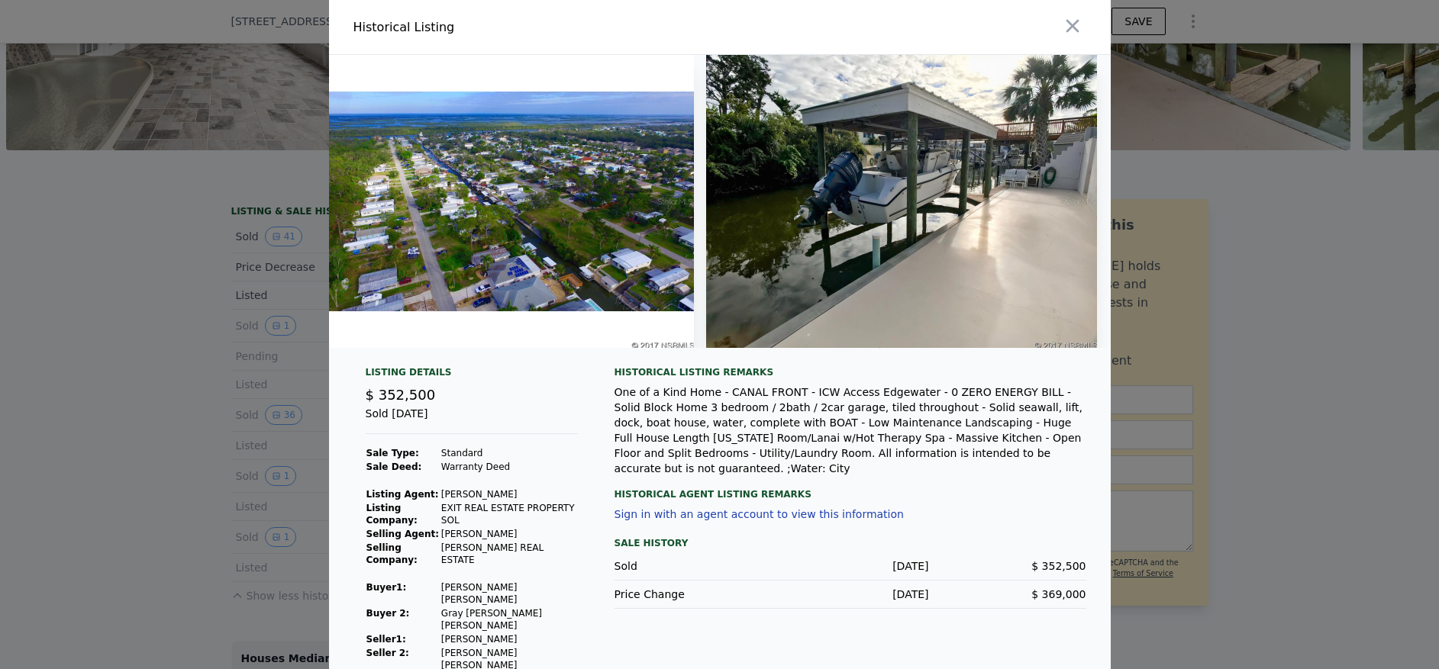
scroll to position [0, 13750]
